Goal: Task Accomplishment & Management: Manage account settings

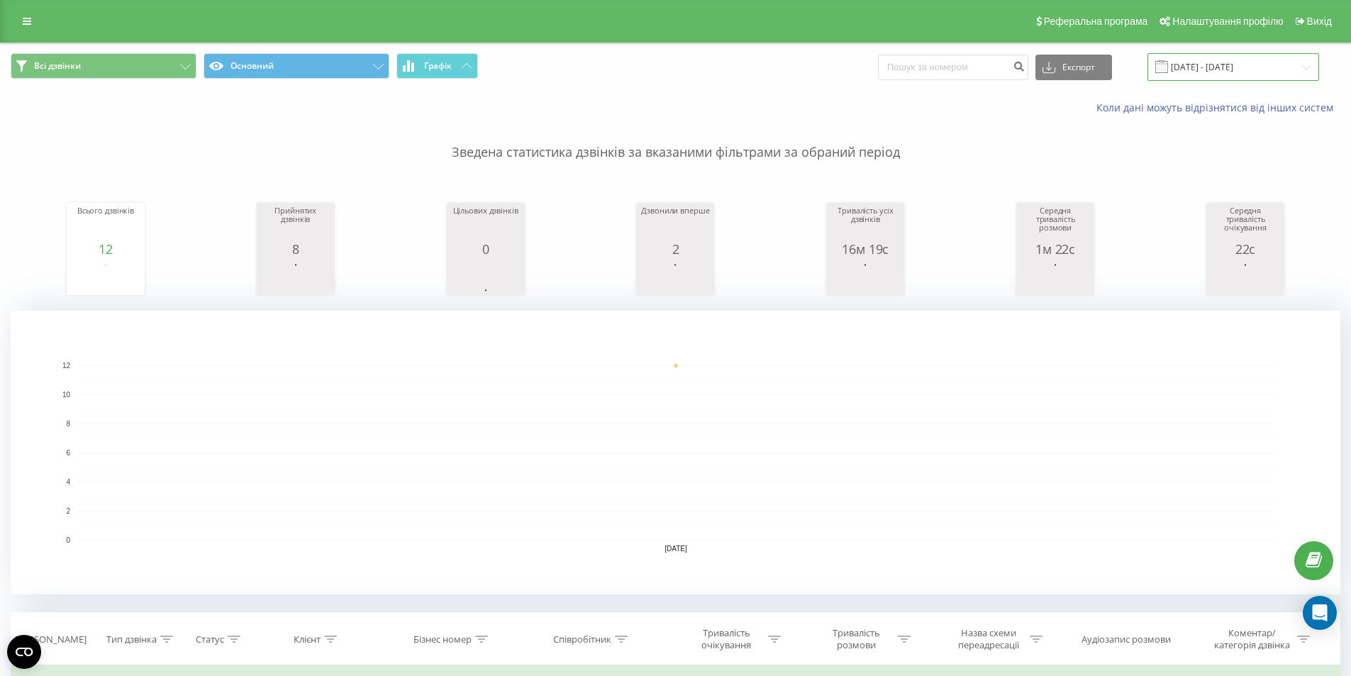
click at [1196, 72] on input "[DATE] - [DATE]" at bounding box center [1234, 67] width 172 height 28
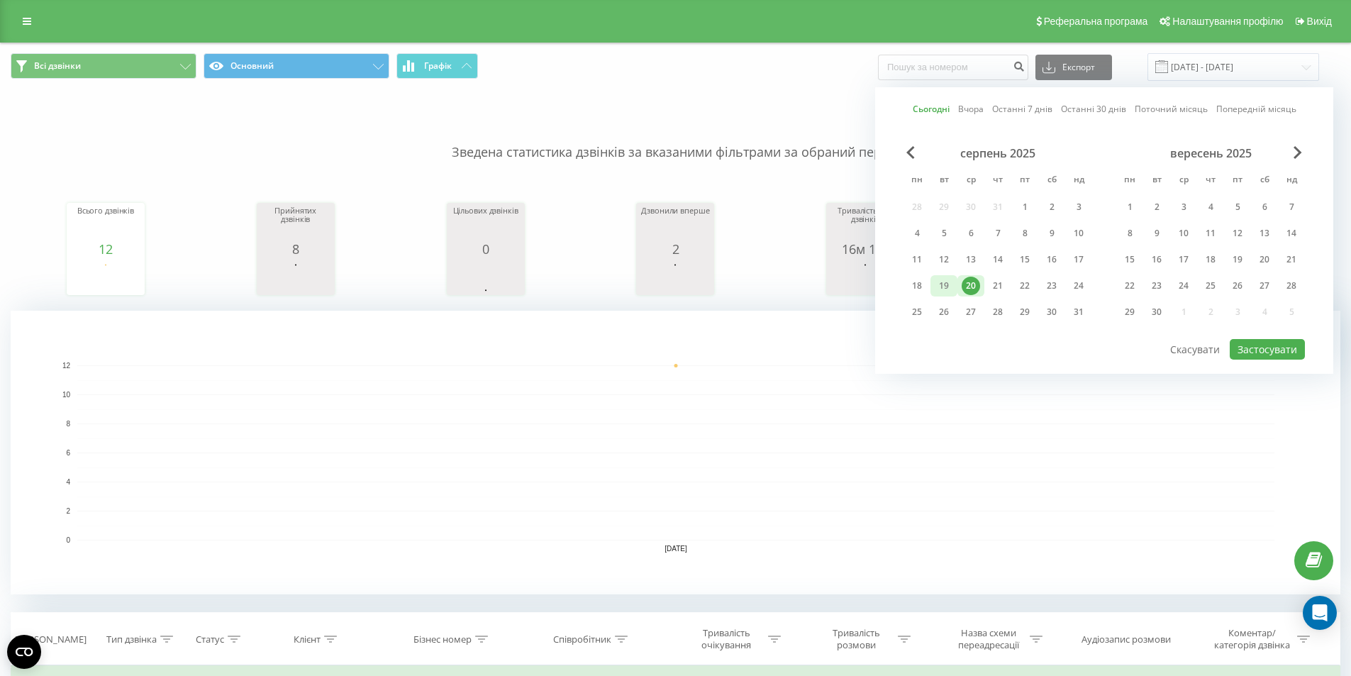
click at [952, 282] on div "19" at bounding box center [944, 286] width 18 height 18
click at [1252, 347] on button "Застосувати" at bounding box center [1267, 349] width 75 height 21
type input "19.08.2025 - 19.08.2025"
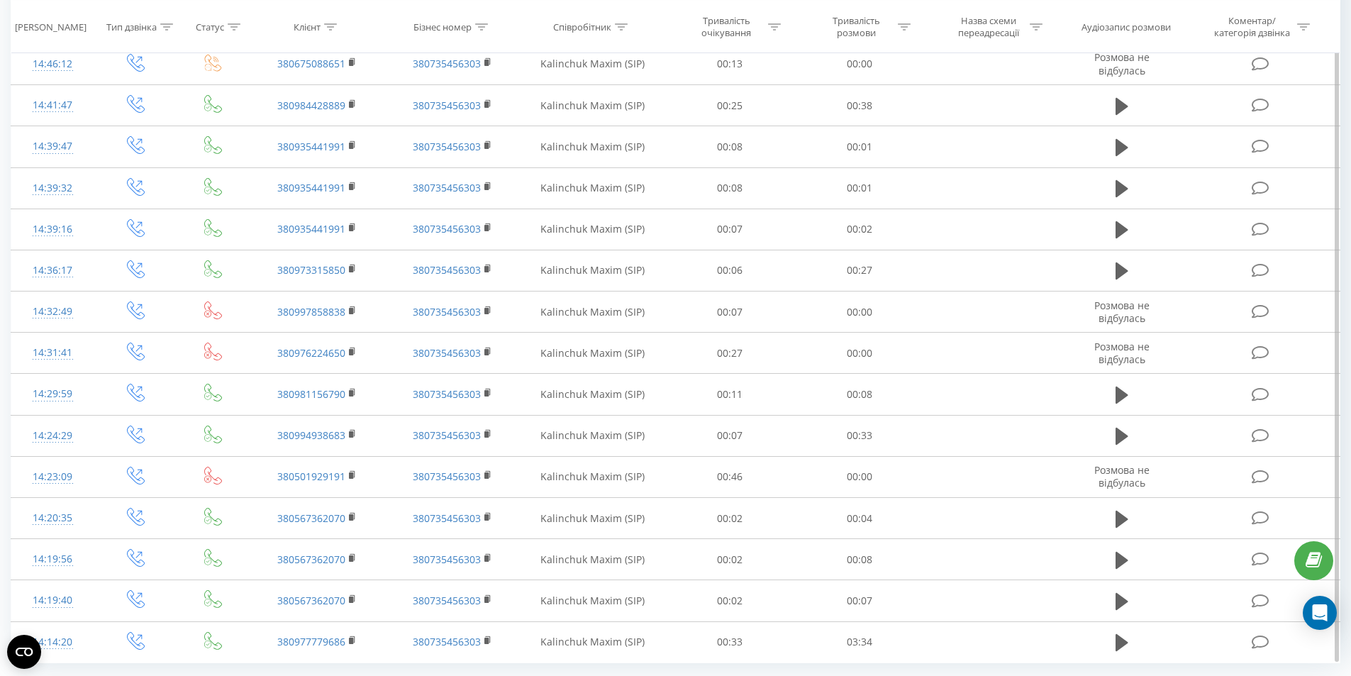
scroll to position [1104, 0]
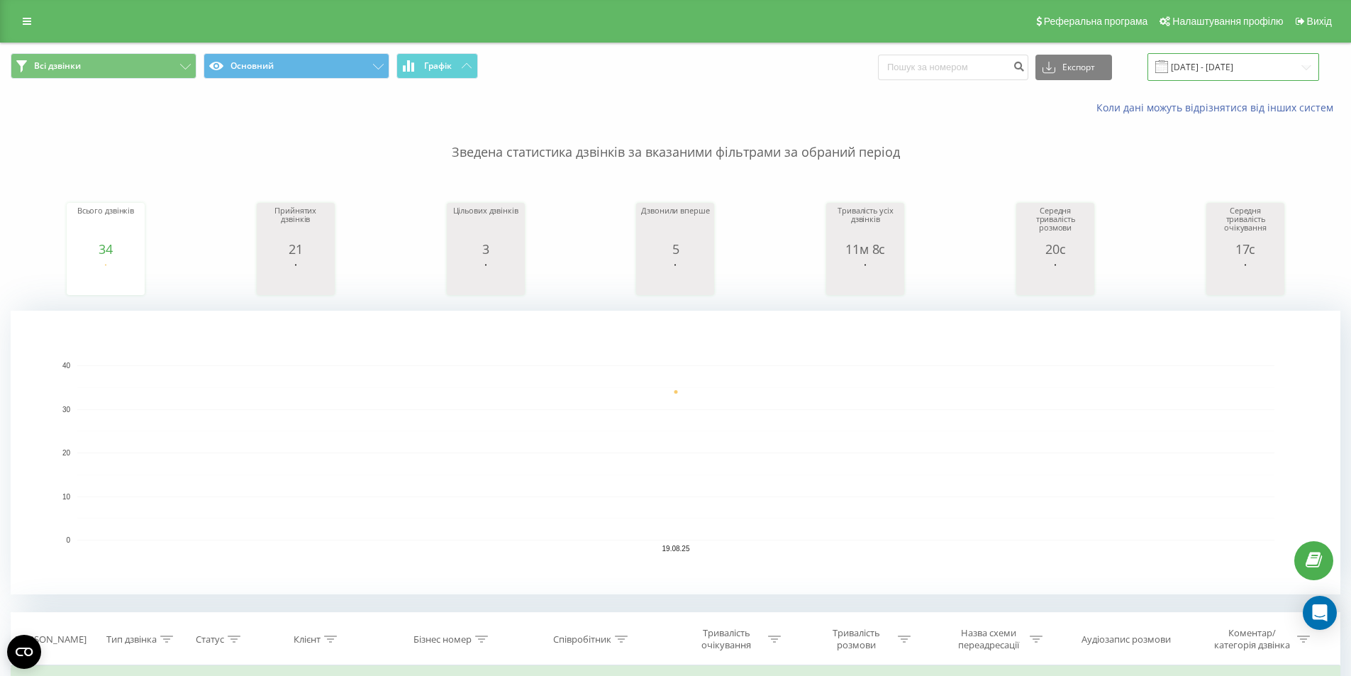
click at [1245, 78] on input "19.08.2025 - 19.08.2025" at bounding box center [1234, 67] width 172 height 28
click at [1192, 72] on input "19.08.2025 - 19.08.2025" at bounding box center [1234, 67] width 172 height 28
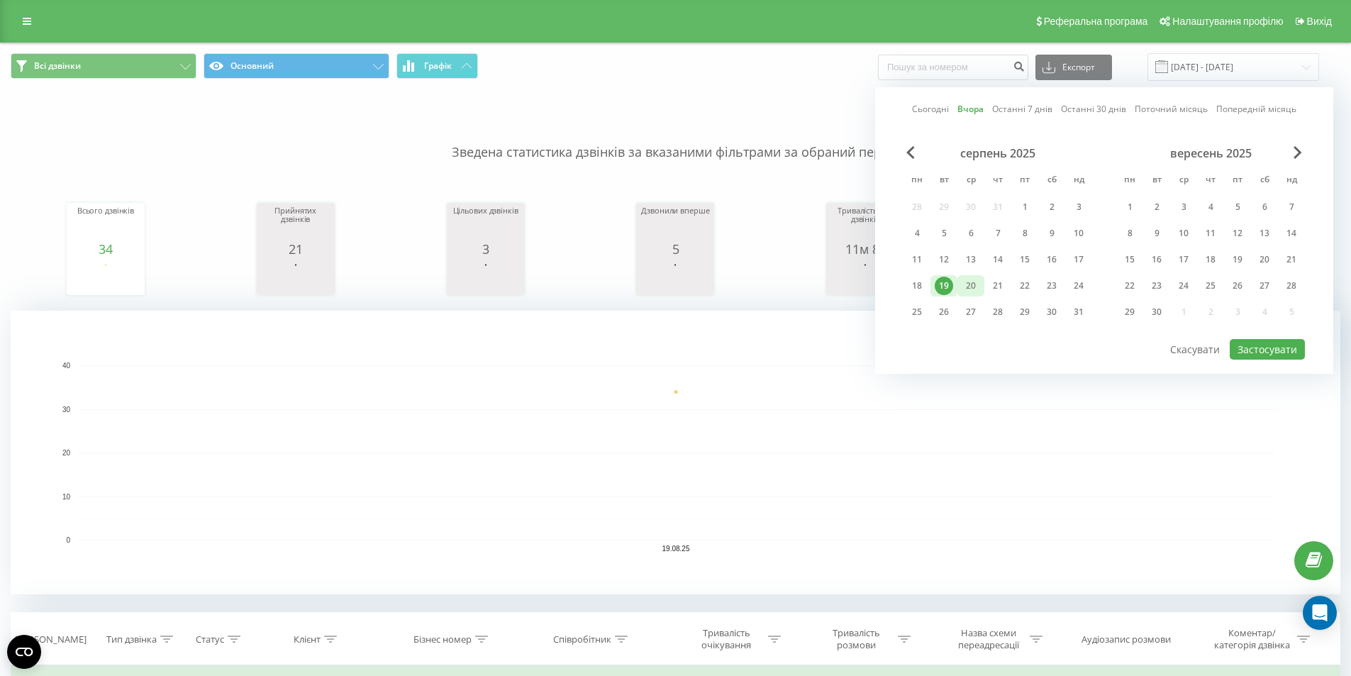
click at [972, 284] on div "20" at bounding box center [971, 286] width 18 height 18
click at [1267, 350] on button "Застосувати" at bounding box center [1267, 349] width 75 height 21
type input "[DATE] - [DATE]"
